Goal: Communication & Community: Answer question/provide support

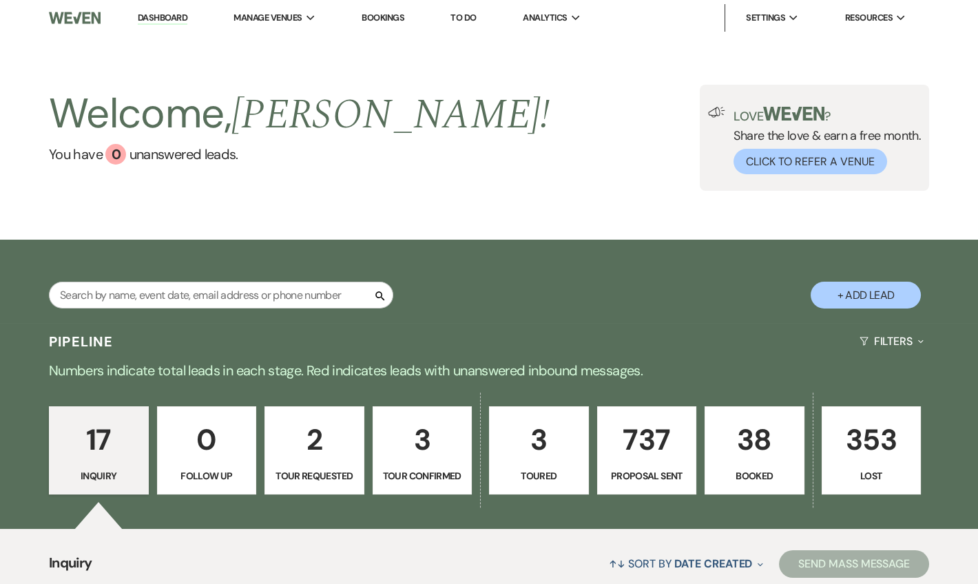
click at [175, 18] on link "Dashboard" at bounding box center [163, 18] width 50 height 13
click at [151, 21] on link "Dashboard" at bounding box center [163, 18] width 50 height 13
click at [156, 19] on link "Dashboard" at bounding box center [163, 18] width 50 height 13
click at [138, 16] on link "Dashboard" at bounding box center [163, 18] width 50 height 13
click at [156, 19] on link "Dashboard" at bounding box center [163, 18] width 50 height 13
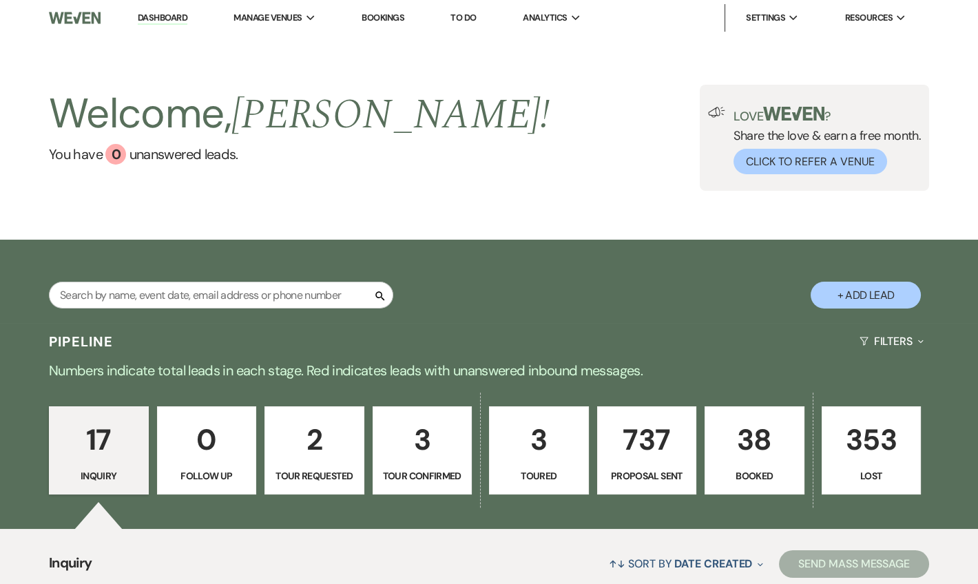
drag, startPoint x: 173, startPoint y: 14, endPoint x: 198, endPoint y: 9, distance: 25.4
click at [172, 14] on link "Dashboard" at bounding box center [163, 18] width 50 height 13
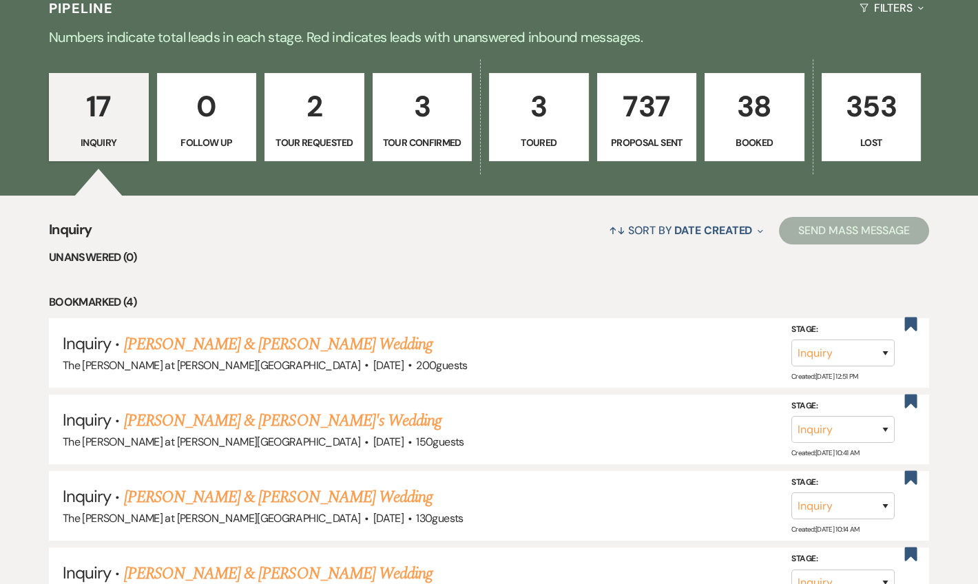
click at [749, 122] on p "38" at bounding box center [755, 106] width 82 height 46
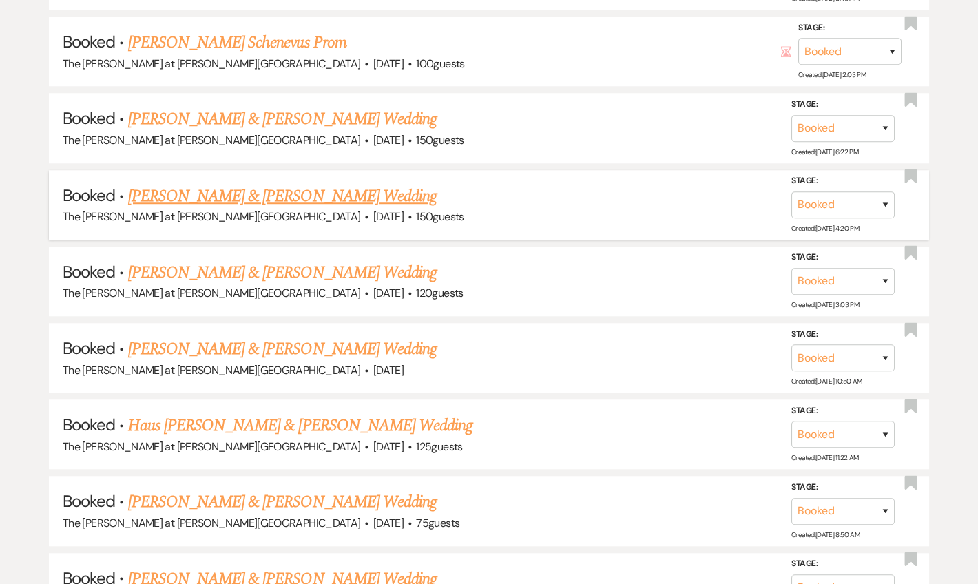
scroll to position [2887, 0]
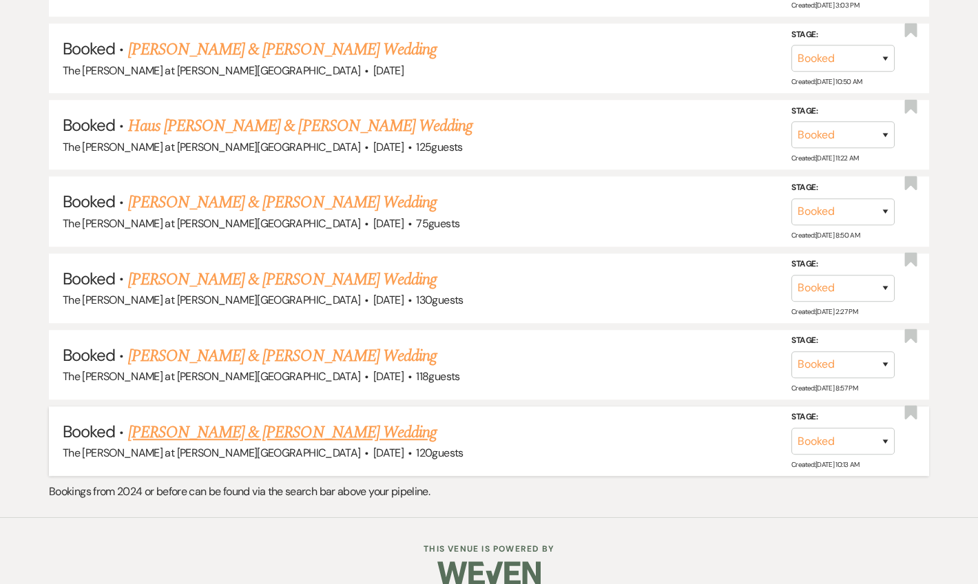
click at [308, 420] on link "[PERSON_NAME] & [PERSON_NAME] Wedding" at bounding box center [282, 432] width 309 height 25
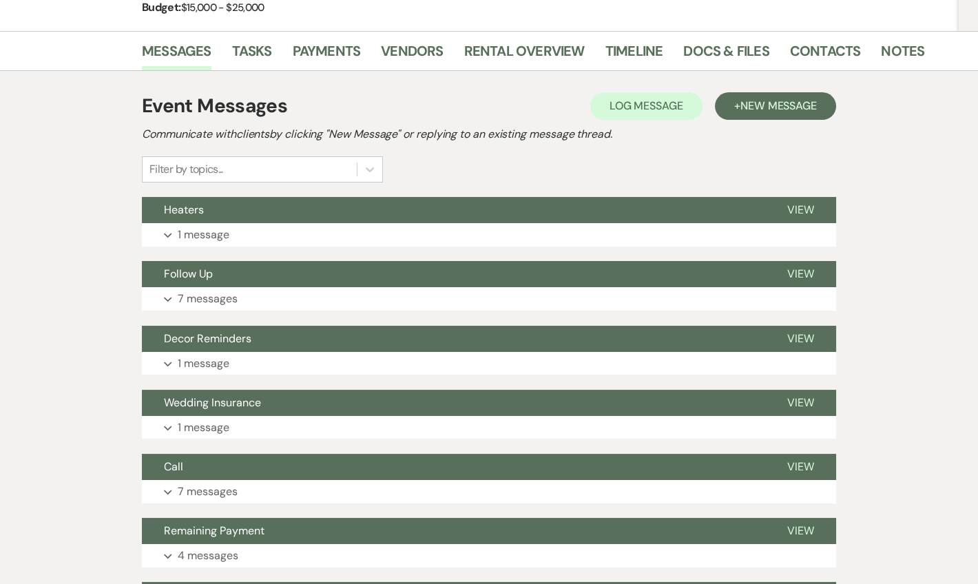
scroll to position [250, 0]
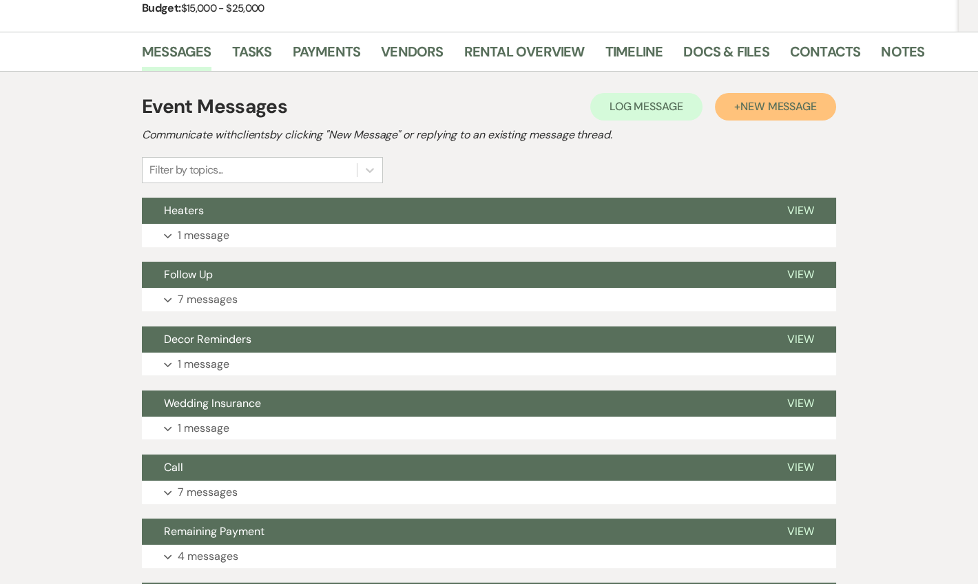
click at [751, 99] on span "New Message" at bounding box center [778, 106] width 76 height 14
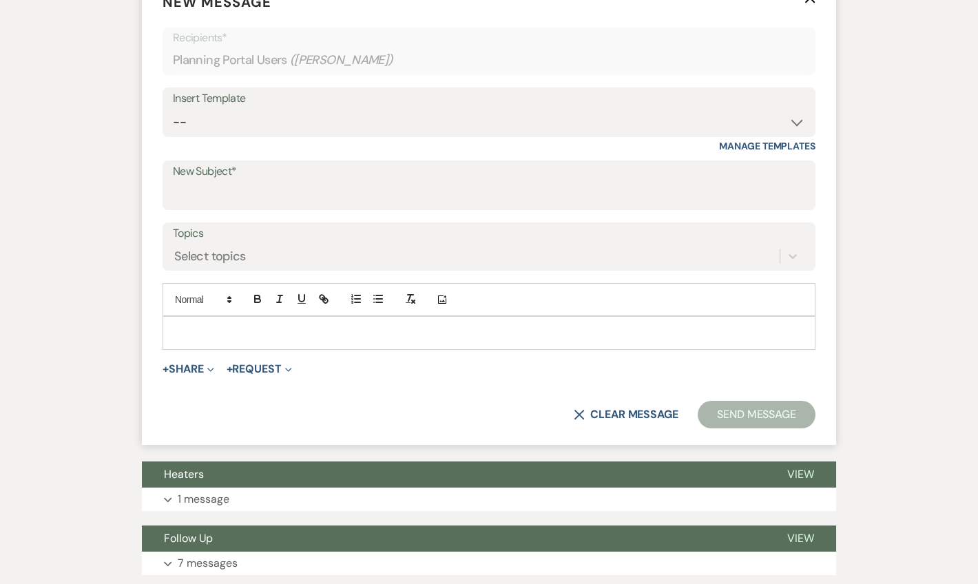
scroll to position [501, 0]
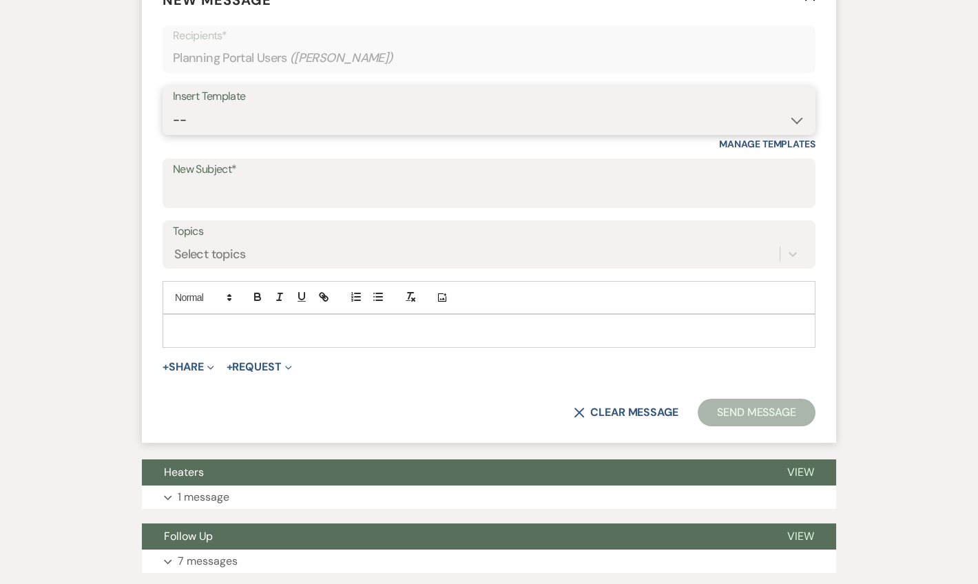
click at [233, 110] on select "-- Weven Planning Portal Introduction (Booked Events) Tour Request Response Fol…" at bounding box center [489, 120] width 632 height 27
click at [262, 121] on select "-- Weven Planning Portal Introduction (Booked Events) Tour Request Response Fol…" at bounding box center [489, 120] width 632 height 27
select select "2226"
click at [173, 107] on select "-- Weven Planning Portal Introduction (Booked Events) Tour Request Response Fol…" at bounding box center [489, 120] width 632 height 27
type input "Thank You from The [PERSON_NAME] at [PERSON_NAME][GEOGRAPHIC_DATA]"
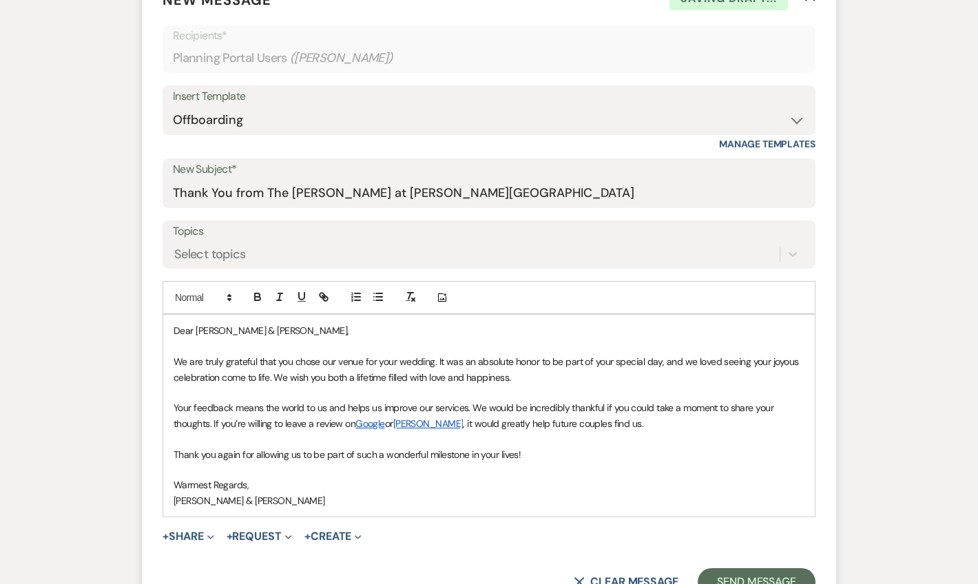
click at [520, 379] on p "We are truly grateful that you chose our venue for your wedding. It was an abso…" at bounding box center [489, 369] width 631 height 31
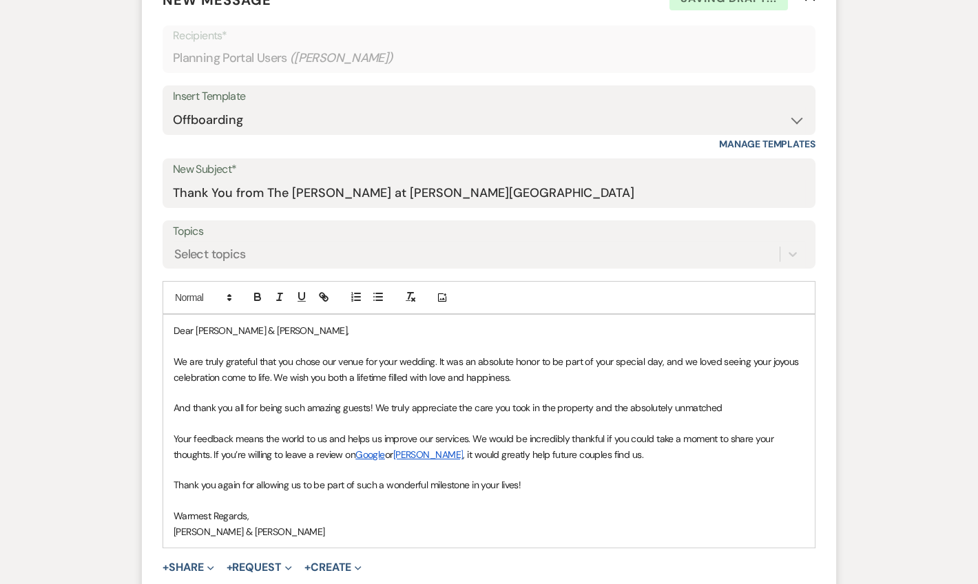
click at [732, 402] on p "And thank you all for being such amazing guests! We truly appreciate the care y…" at bounding box center [489, 407] width 631 height 15
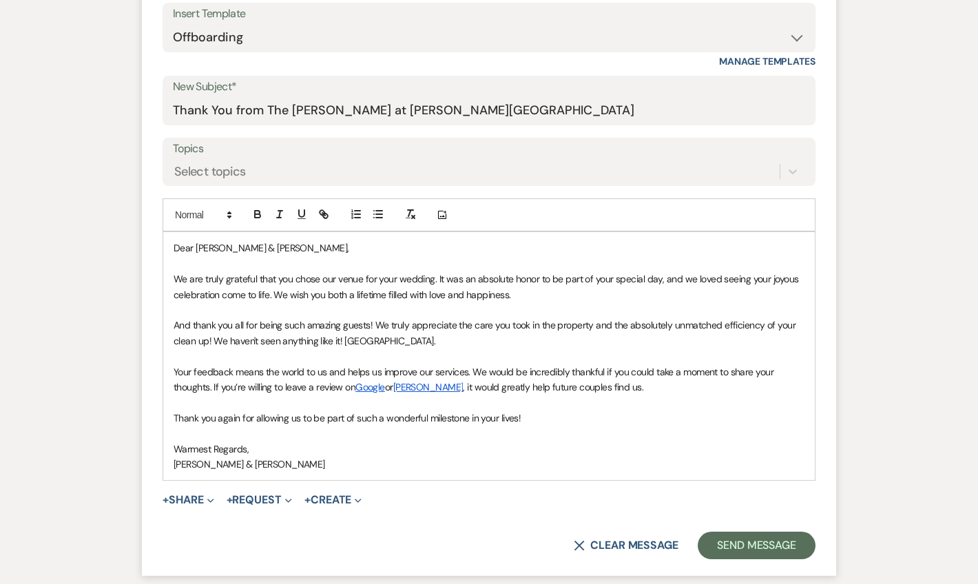
scroll to position [584, 0]
click at [749, 541] on button "Send Message" at bounding box center [757, 545] width 118 height 28
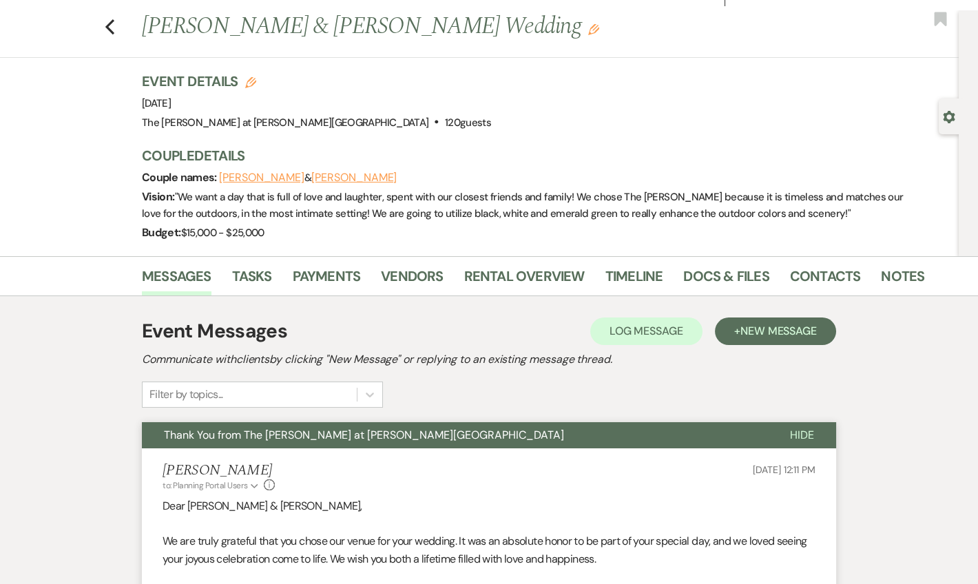
scroll to position [0, 0]
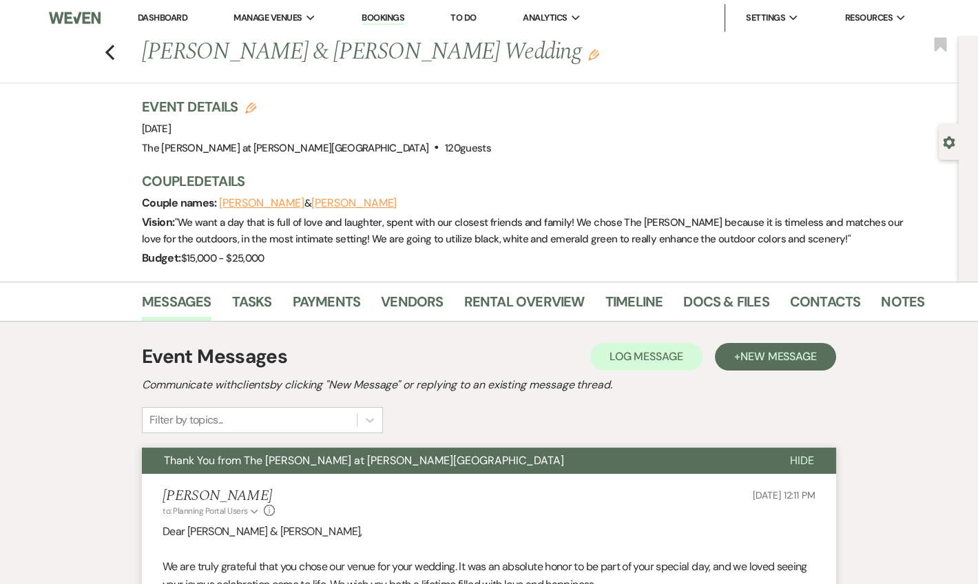
click at [167, 16] on link "Dashboard" at bounding box center [163, 18] width 50 height 12
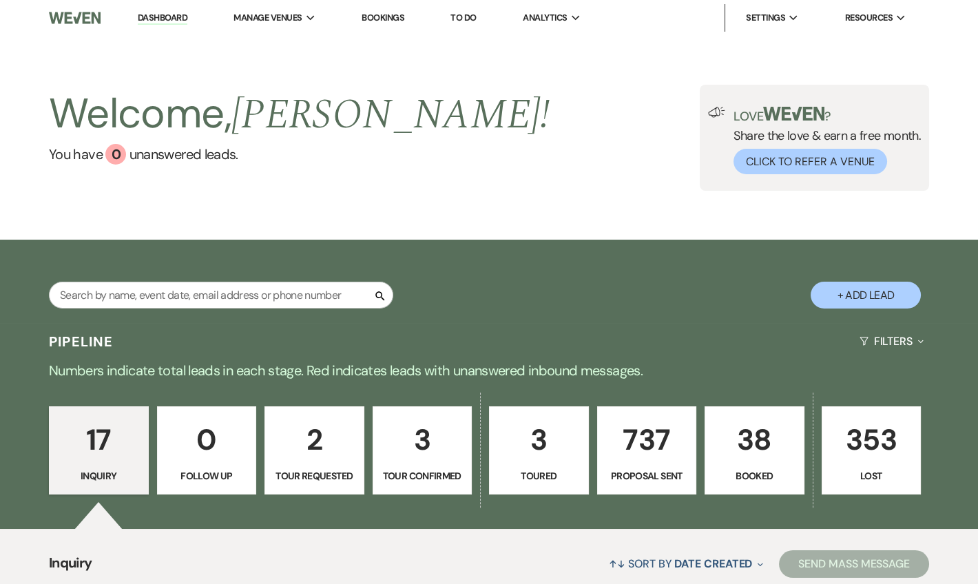
click at [148, 14] on link "Dashboard" at bounding box center [163, 18] width 50 height 13
